Goal: Task Accomplishment & Management: Manage account settings

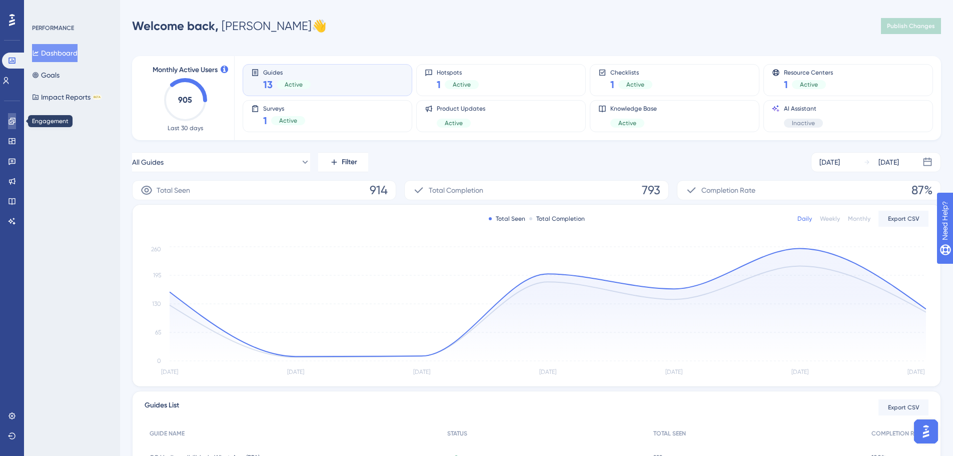
click at [9, 120] on icon at bounding box center [12, 121] width 7 height 7
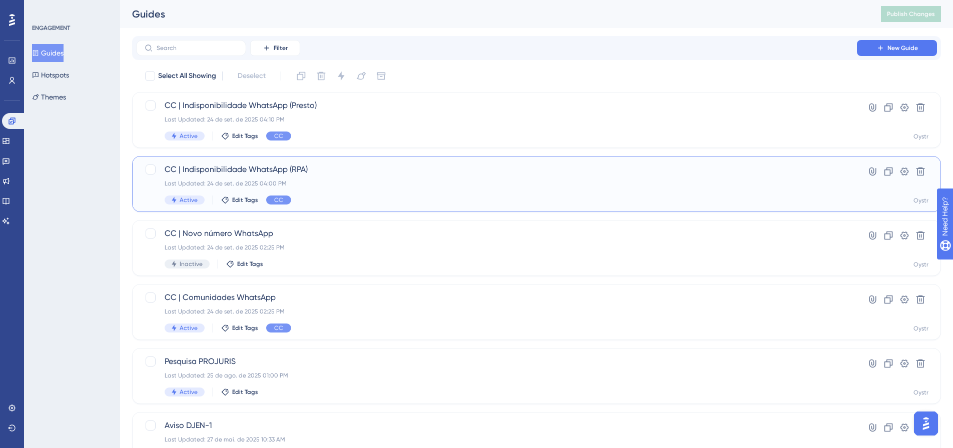
click at [323, 179] on div "CC | Indisponibilidade WhatsApp (RPA) Last Updated: 24 de set. de 2025 04:00 PM…" at bounding box center [497, 184] width 664 height 41
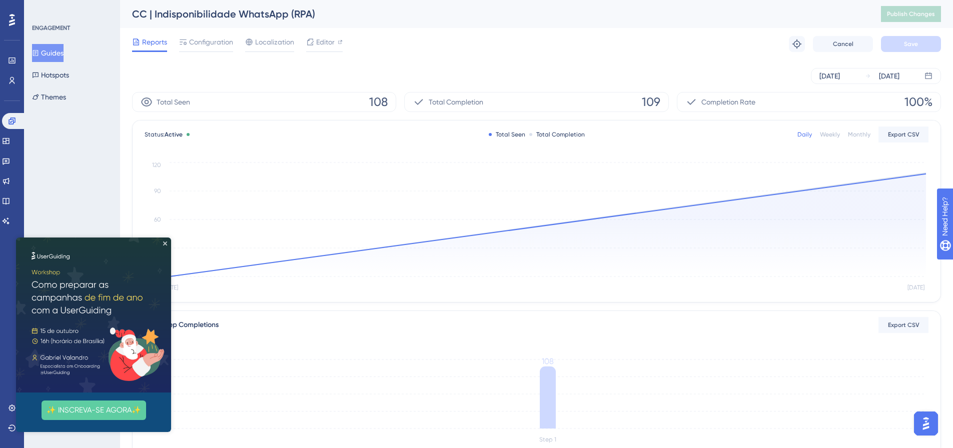
click at [165, 240] on img at bounding box center [93, 315] width 155 height 155
click at [324, 44] on span "Editor" at bounding box center [325, 42] width 19 height 12
click at [215, 46] on span "Configuration" at bounding box center [211, 42] width 44 height 12
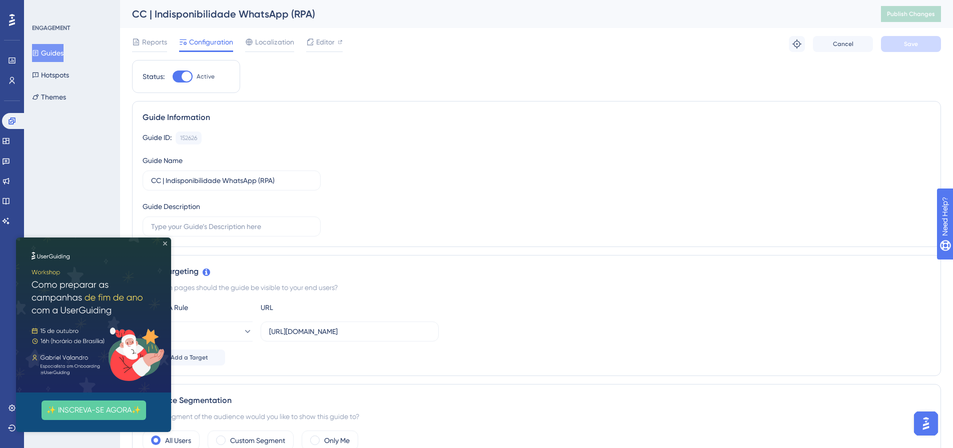
click at [166, 243] on icon "Close Preview" at bounding box center [165, 244] width 4 height 4
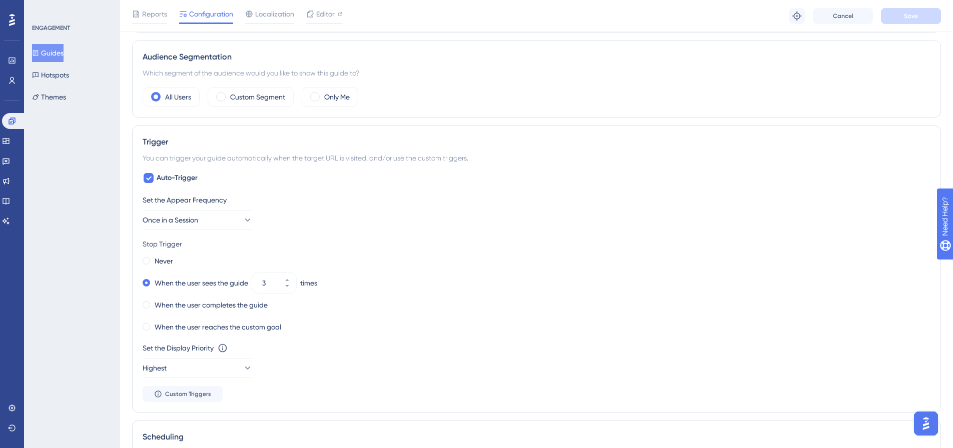
scroll to position [350, 0]
click at [292, 277] on button "3" at bounding box center [287, 276] width 18 height 10
click at [292, 277] on button "4" at bounding box center [287, 276] width 18 height 10
click at [292, 277] on button "5" at bounding box center [287, 276] width 18 height 10
click at [292, 277] on button "6" at bounding box center [287, 276] width 18 height 10
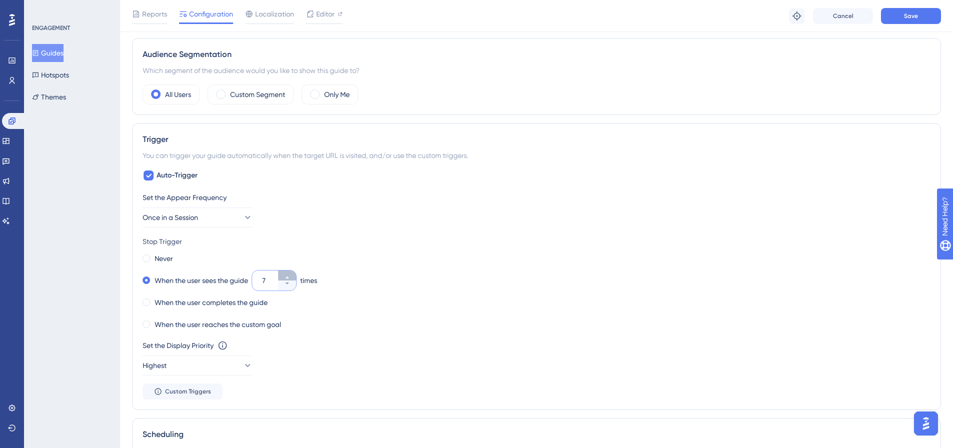
click at [292, 277] on button "7" at bounding box center [287, 276] width 18 height 10
click at [292, 277] on button "8" at bounding box center [287, 276] width 18 height 10
click at [292, 277] on button "9" at bounding box center [287, 276] width 18 height 10
type input "10"
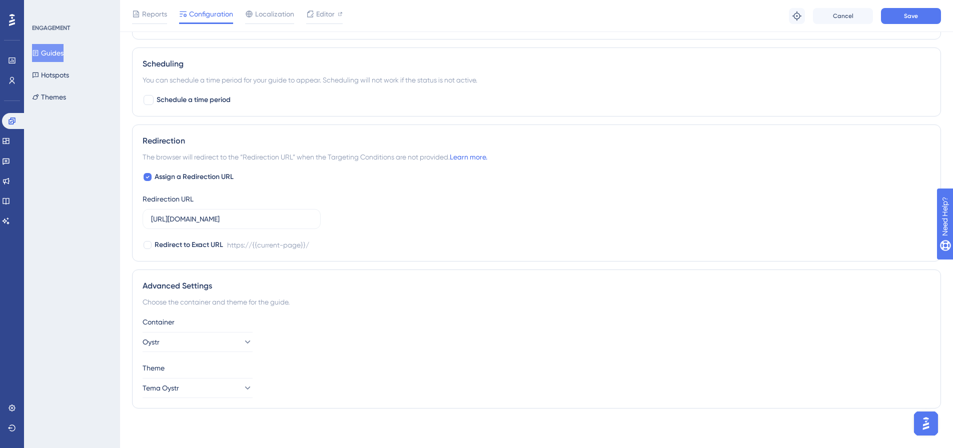
scroll to position [721, 0]
click at [924, 17] on button "Save" at bounding box center [911, 16] width 60 height 16
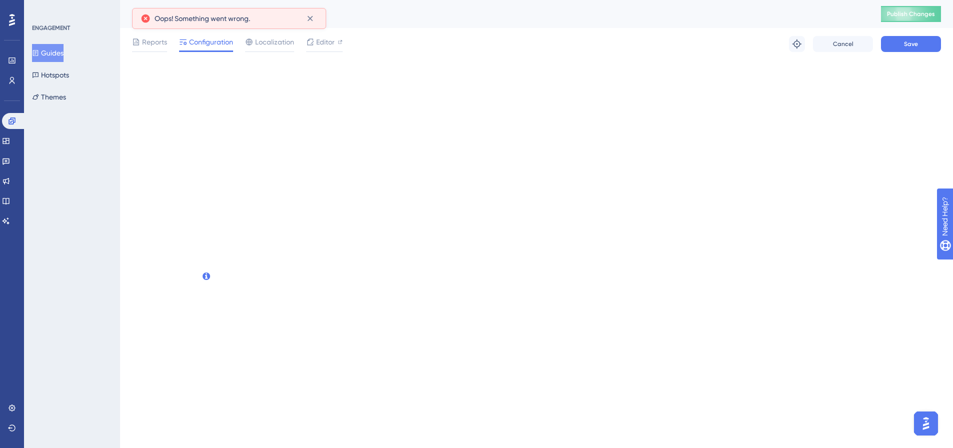
scroll to position [0, 0]
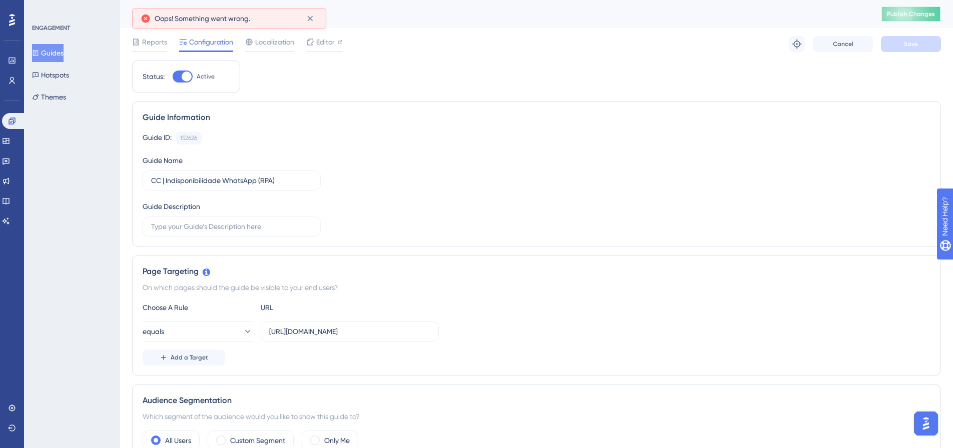
click at [928, 18] on button "Publish Changes" at bounding box center [911, 14] width 60 height 16
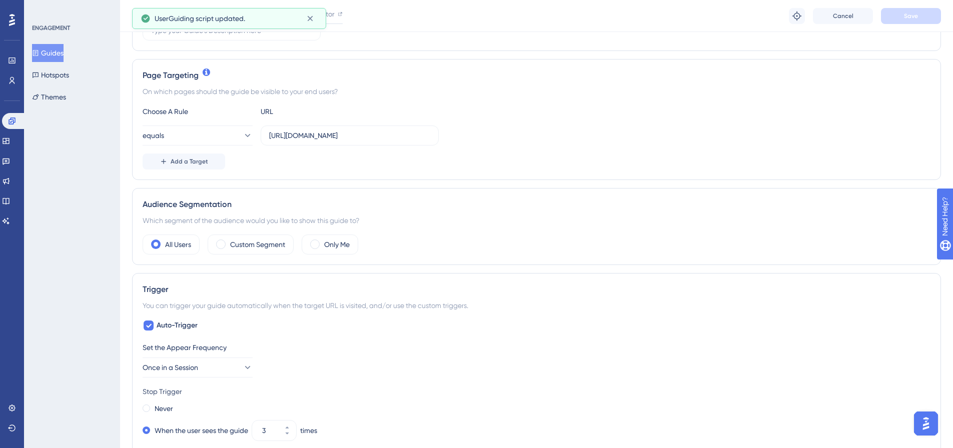
scroll to position [350, 0]
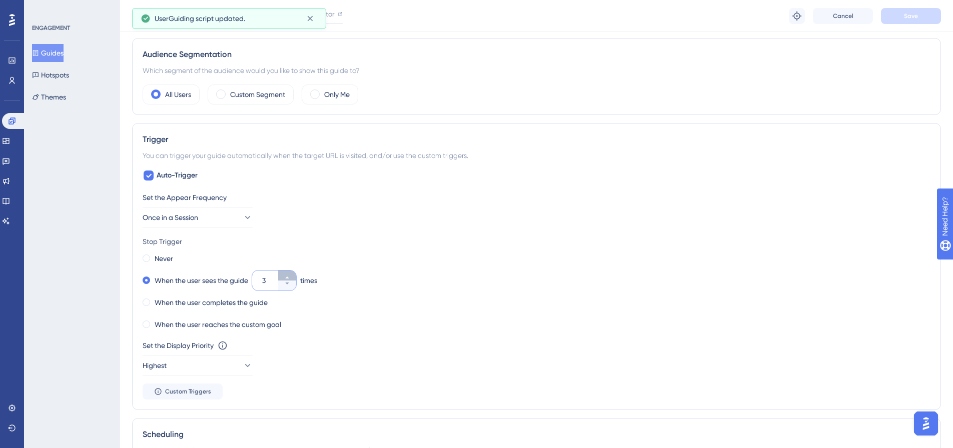
click at [290, 278] on icon at bounding box center [287, 278] width 6 height 6
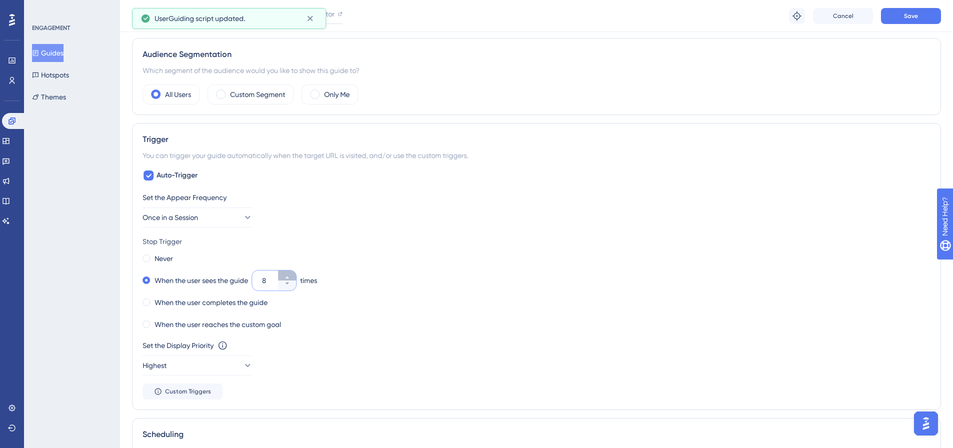
click at [290, 278] on icon at bounding box center [287, 278] width 6 height 6
type input "10"
click at [907, 20] on button "Save" at bounding box center [911, 16] width 60 height 16
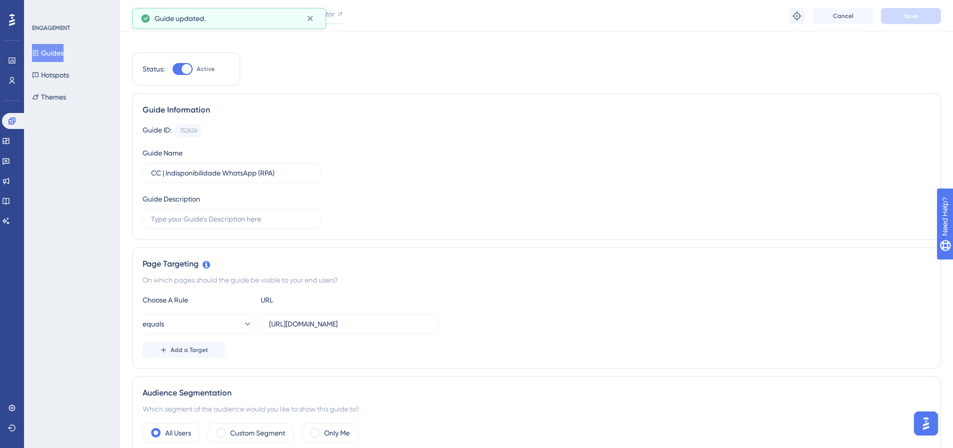
scroll to position [0, 0]
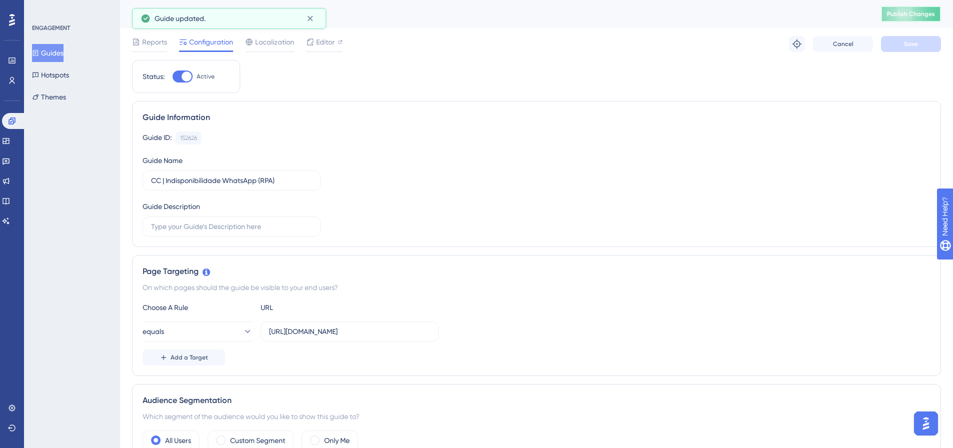
click at [924, 12] on span "Publish Changes" at bounding box center [911, 14] width 48 height 8
click at [155, 42] on span "Reports" at bounding box center [154, 42] width 25 height 12
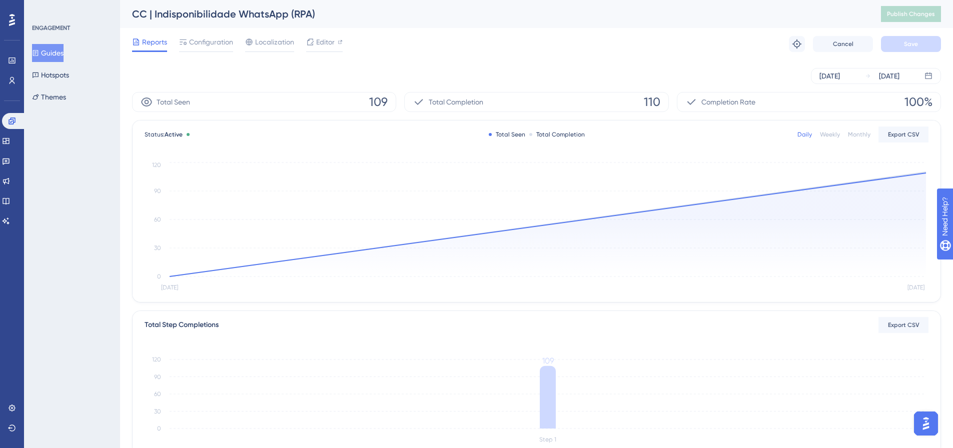
click at [56, 57] on button "Guides" at bounding box center [48, 53] width 32 height 18
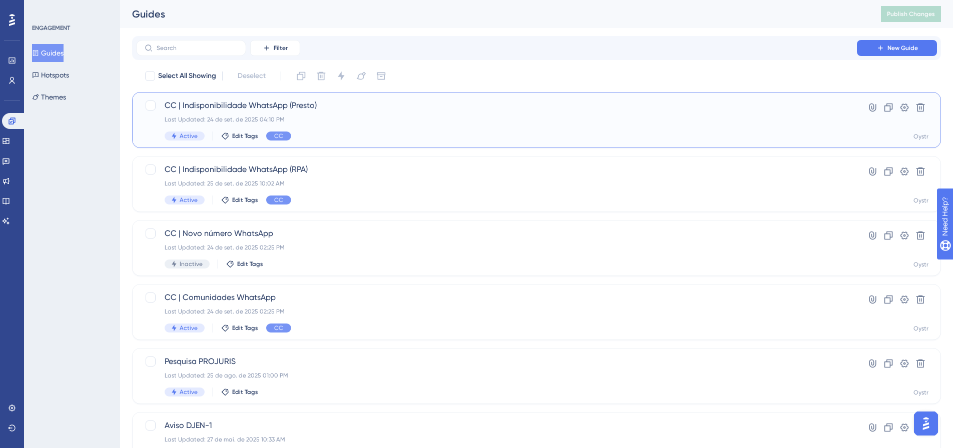
click at [320, 119] on div "Last Updated: 24 de set. de 2025 04:10 PM" at bounding box center [497, 120] width 664 height 8
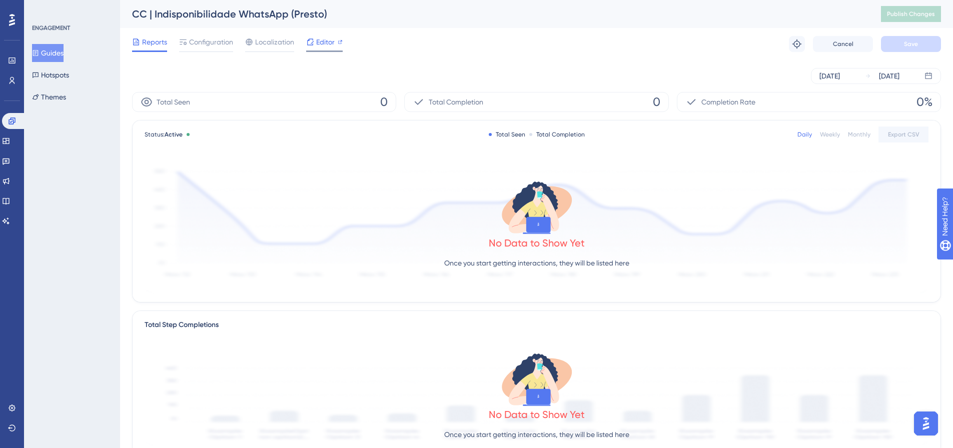
click at [320, 46] on span "Editor" at bounding box center [325, 42] width 19 height 12
click at [200, 43] on span "Configuration" at bounding box center [211, 42] width 44 height 12
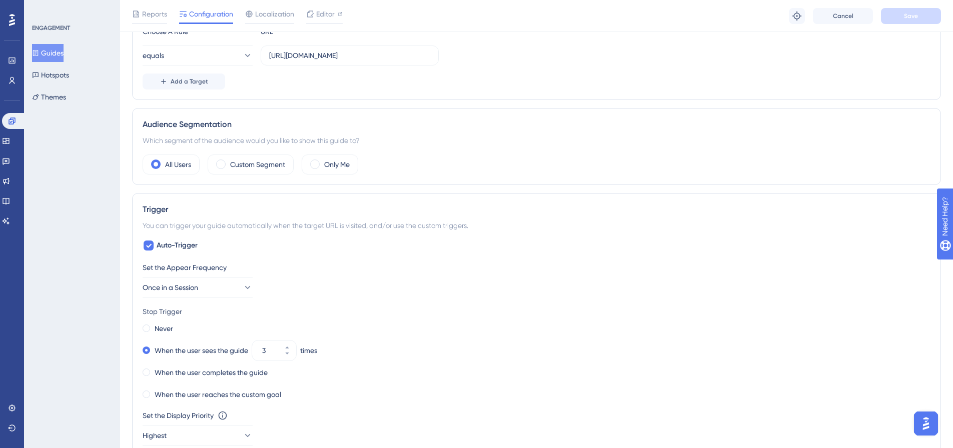
scroll to position [271, 0]
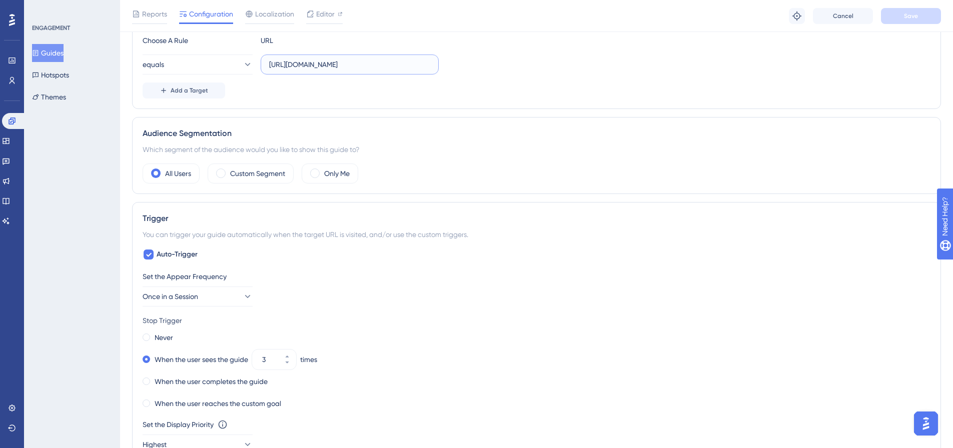
click at [397, 64] on input "https://console.presto.oystr.com.br/" at bounding box center [349, 64] width 161 height 11
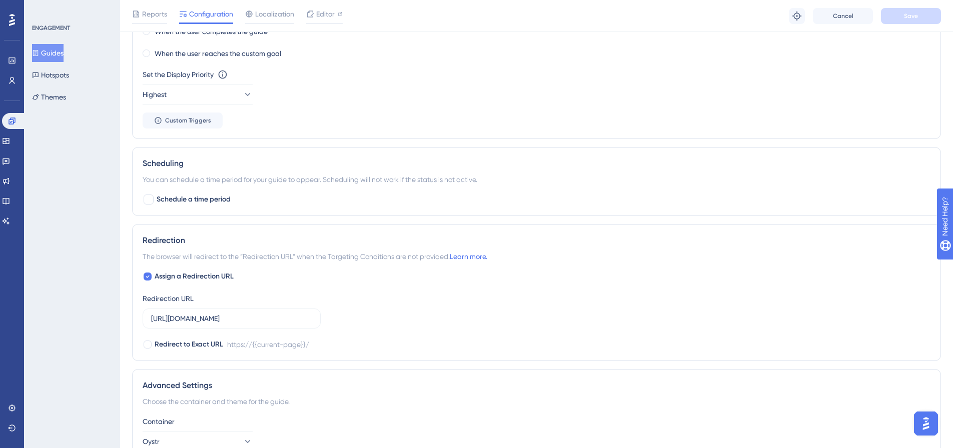
scroll to position [721, 0]
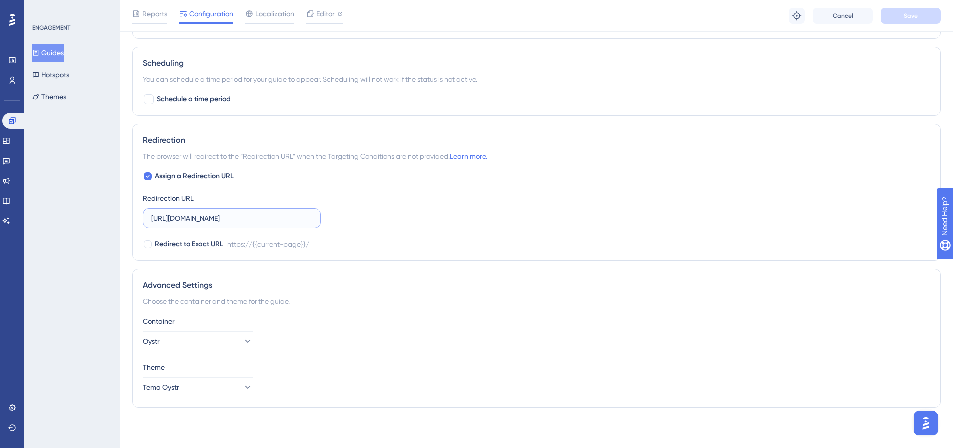
click at [278, 219] on input "https://console.presto.oystr.com.br/" at bounding box center [231, 218] width 161 height 11
click at [235, 347] on button "Oystr" at bounding box center [198, 342] width 110 height 20
click at [200, 371] on div "Presto Presto" at bounding box center [197, 372] width 81 height 20
click at [227, 385] on button "Tema Oystr" at bounding box center [198, 388] width 110 height 20
drag, startPoint x: 198, startPoint y: 417, endPoint x: 216, endPoint y: 406, distance: 20.4
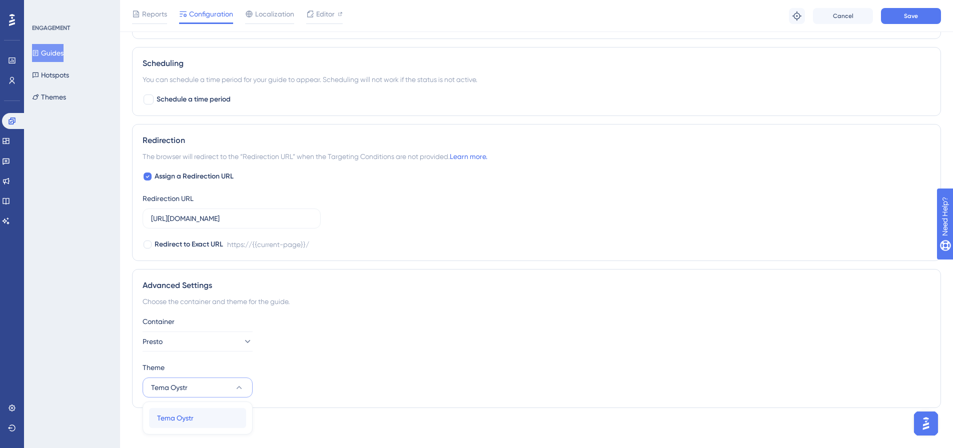
click at [199, 417] on div "Tema Oystr Tema Oystr" at bounding box center [197, 418] width 81 height 20
click at [917, 17] on span "Save" at bounding box center [911, 16] width 14 height 8
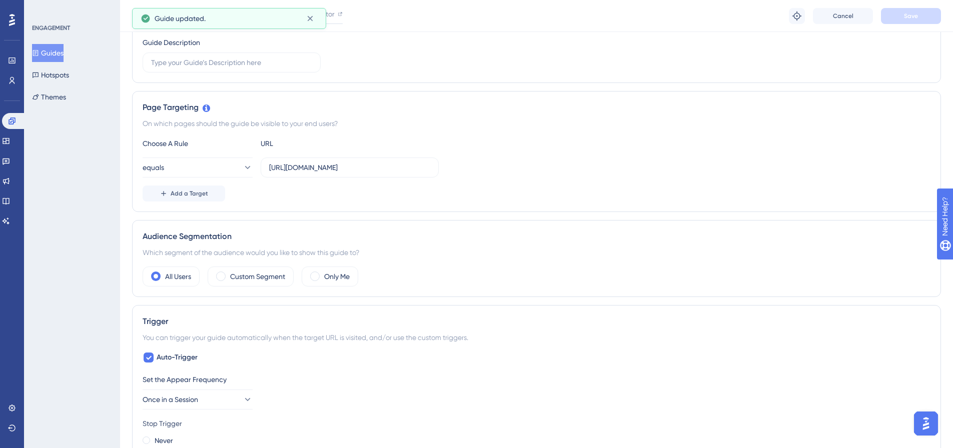
scroll to position [0, 0]
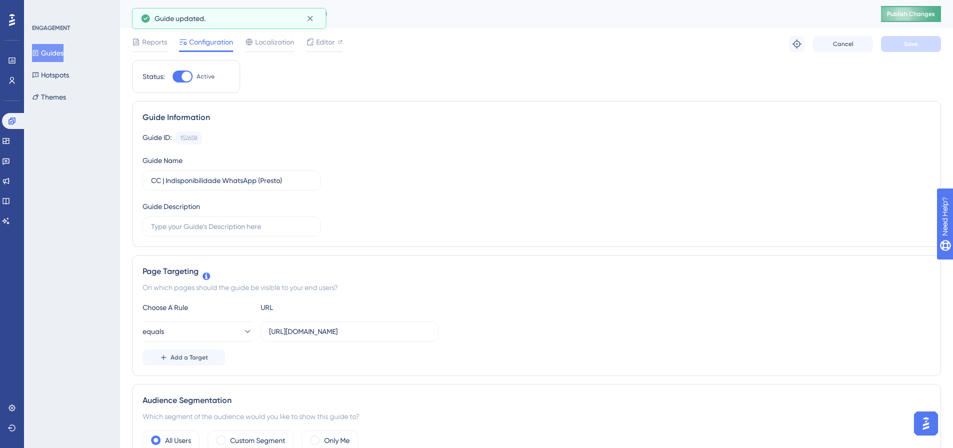
click at [912, 13] on span "Publish Changes" at bounding box center [911, 14] width 48 height 8
click at [154, 44] on span "Reports" at bounding box center [154, 42] width 25 height 12
